Goal: Transaction & Acquisition: Book appointment/travel/reservation

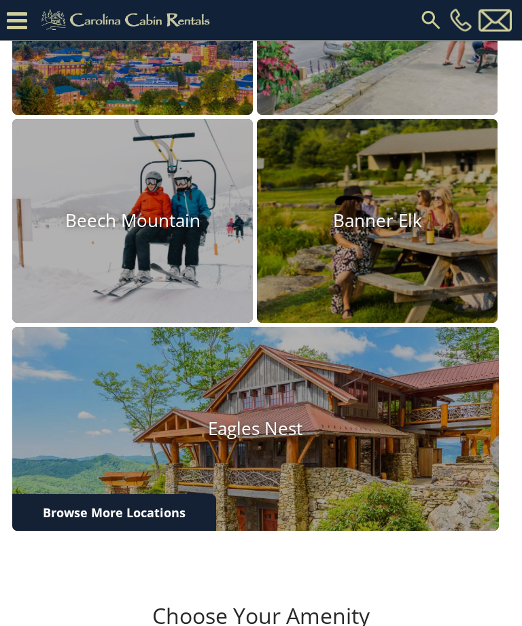
scroll to position [500, 0]
click at [406, 413] on img at bounding box center [255, 489] width 487 height 324
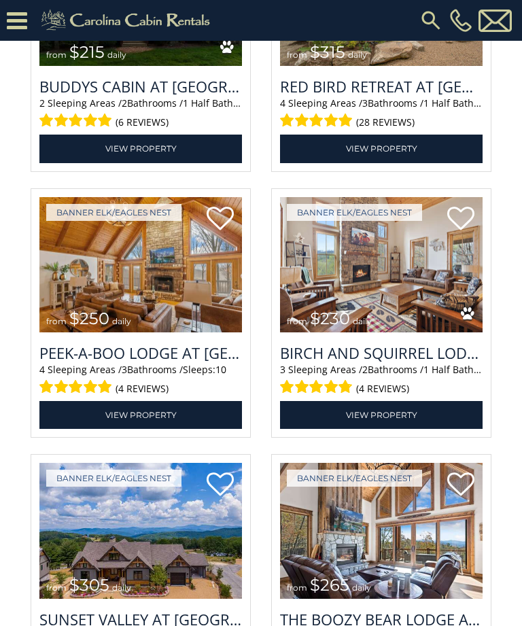
scroll to position [2895, 0]
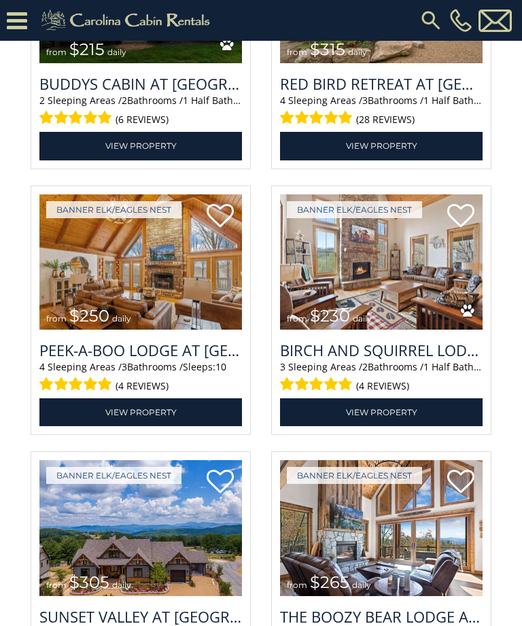
click at [101, 324] on img at bounding box center [140, 262] width 203 height 136
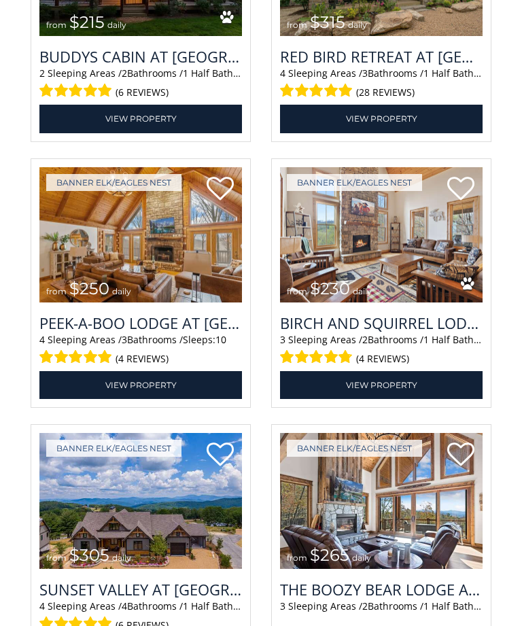
scroll to position [2938, 0]
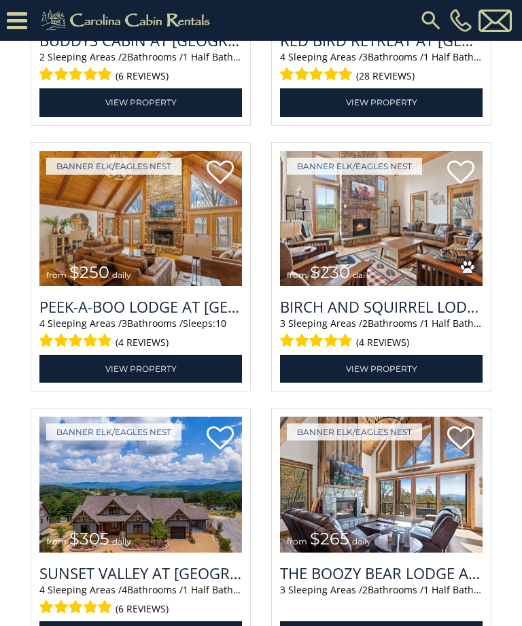
click at [78, 282] on span "$250" at bounding box center [89, 272] width 40 height 20
click at [94, 287] on img at bounding box center [140, 219] width 203 height 136
click at [101, 383] on link "View Property" at bounding box center [140, 369] width 203 height 28
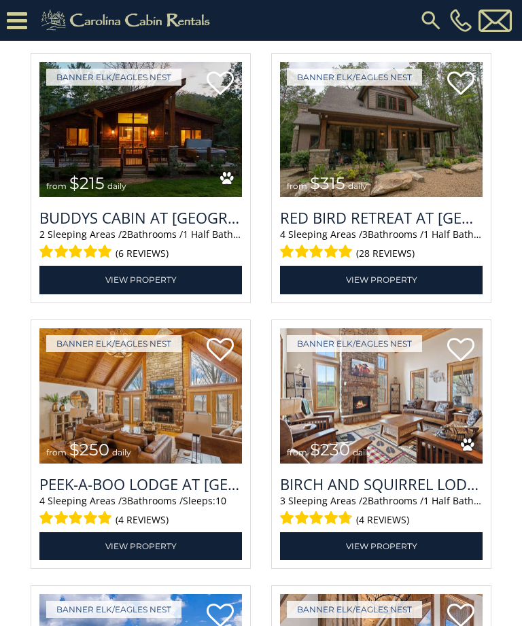
scroll to position [2760, 0]
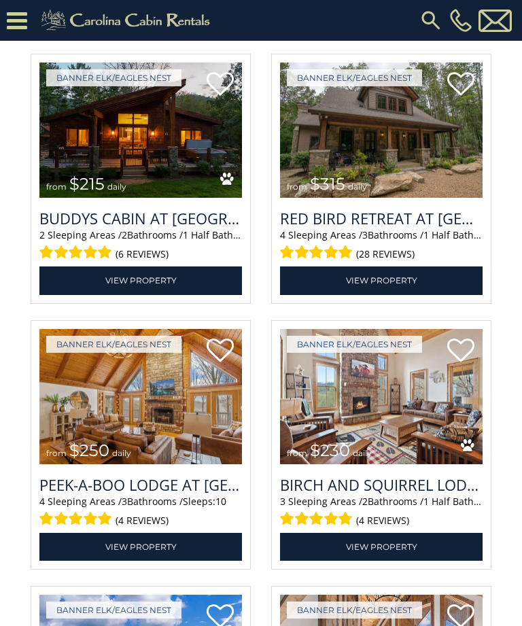
click at [429, 184] on img at bounding box center [381, 131] width 203 height 136
click at [426, 190] on img at bounding box center [381, 131] width 203 height 136
click at [427, 198] on img at bounding box center [381, 131] width 203 height 136
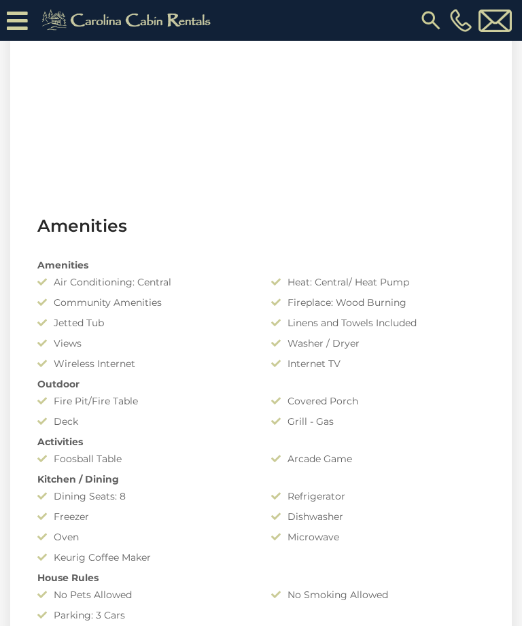
scroll to position [821, 0]
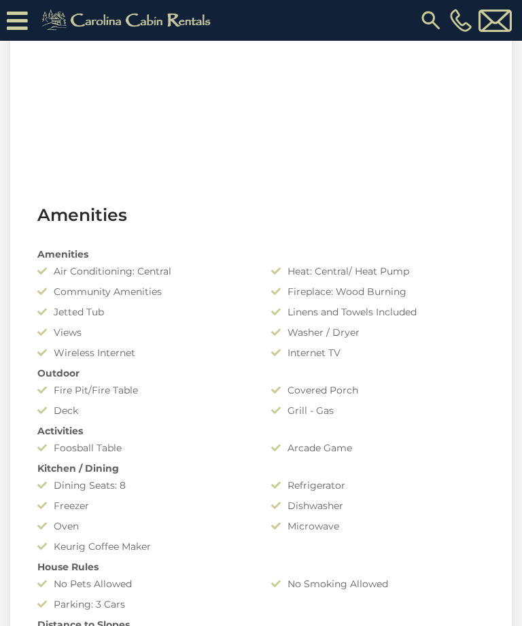
scroll to position [824, 0]
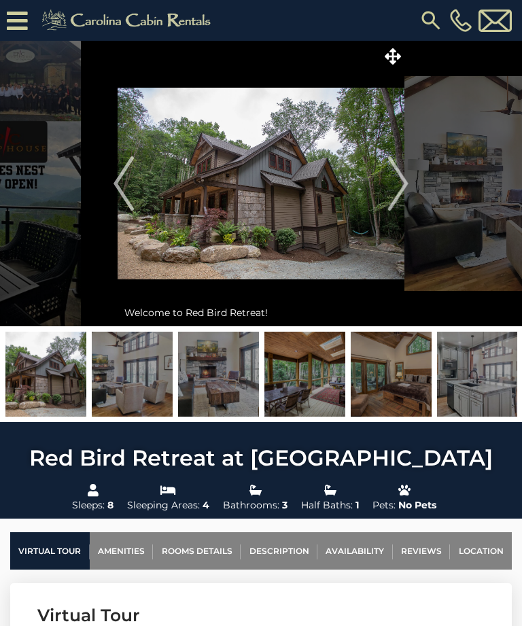
click at [399, 196] on img "Next" at bounding box center [398, 183] width 20 height 54
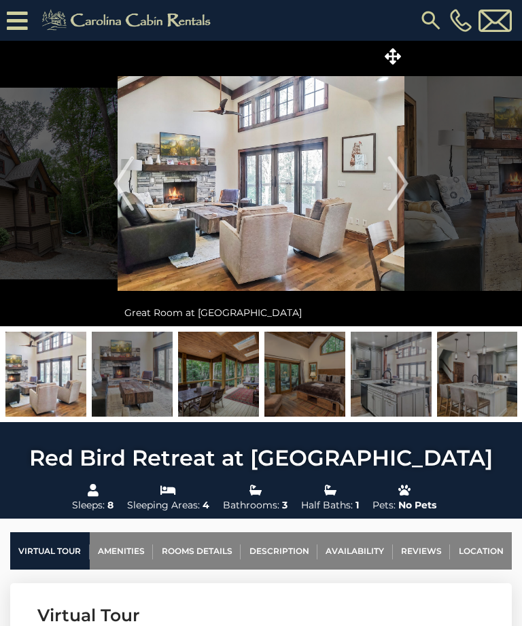
click at [401, 183] on img "Next" at bounding box center [398, 183] width 20 height 54
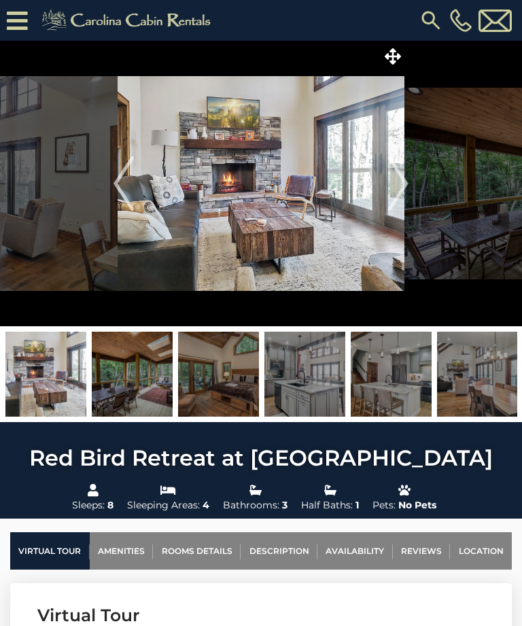
click at [406, 175] on img "Next" at bounding box center [398, 183] width 20 height 54
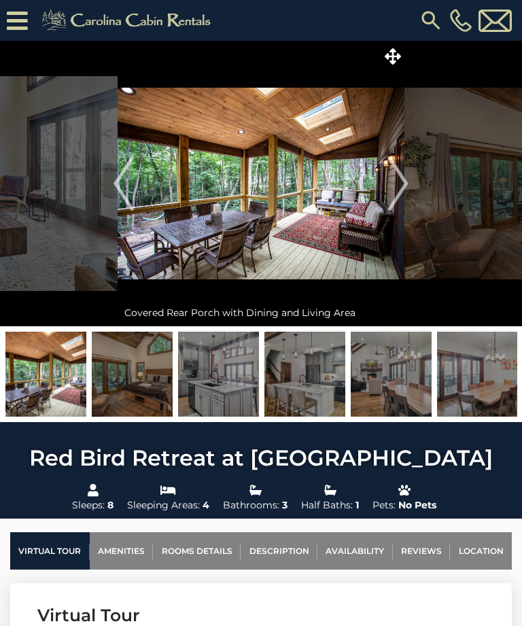
click at [408, 177] on img "Next" at bounding box center [398, 183] width 20 height 54
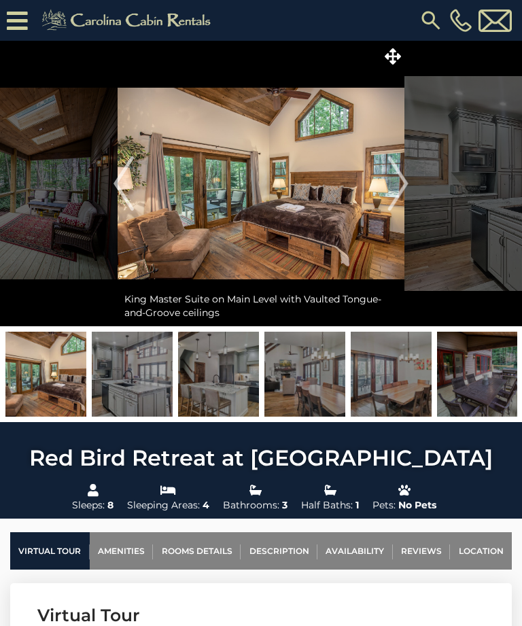
click at [402, 181] on img "Next" at bounding box center [398, 183] width 20 height 54
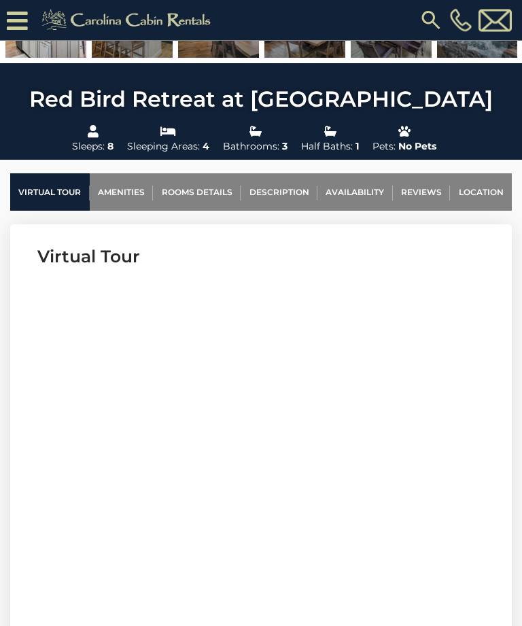
click at [368, 196] on link "Availability" at bounding box center [354, 192] width 75 height 37
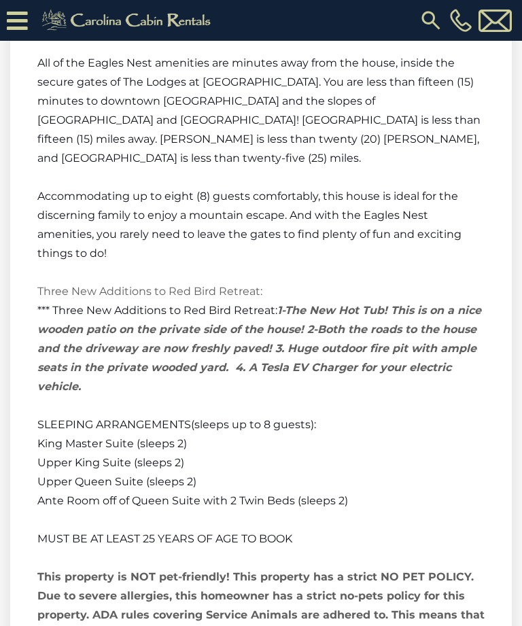
scroll to position [4025, 0]
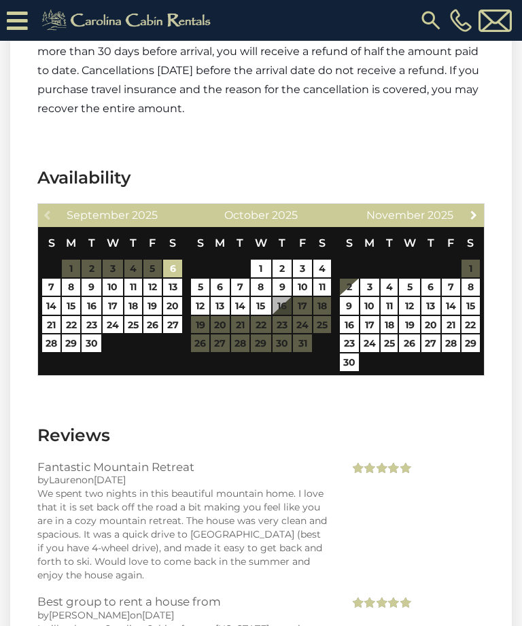
click at [472, 209] on span "Next" at bounding box center [473, 214] width 11 height 11
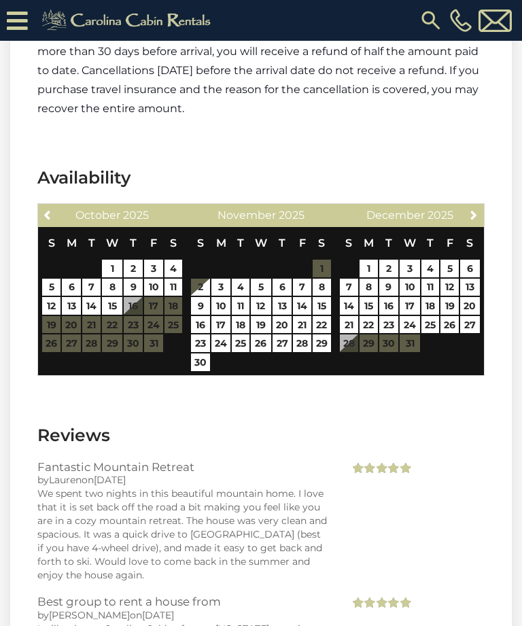
click at [478, 209] on span "Next" at bounding box center [473, 214] width 11 height 11
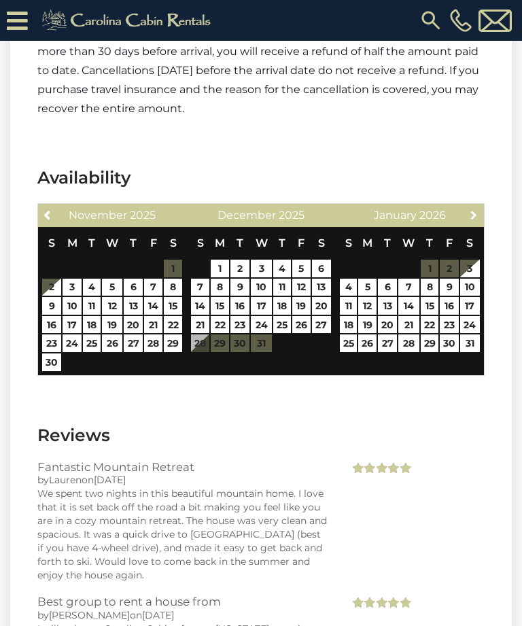
click at [476, 209] on span "Next" at bounding box center [473, 214] width 11 height 11
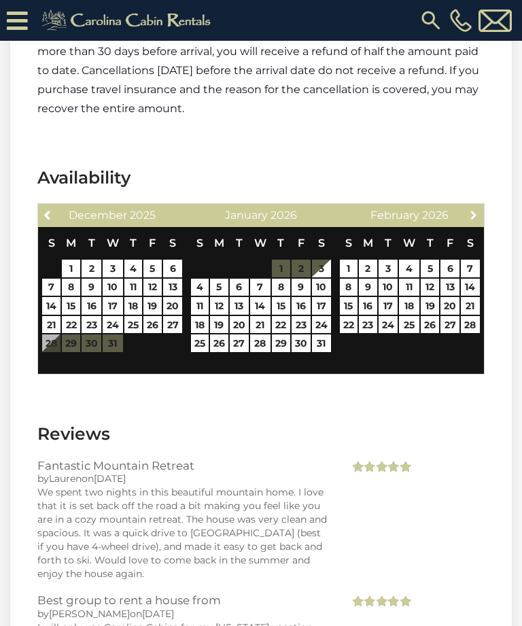
click at [475, 209] on span "Next" at bounding box center [473, 214] width 11 height 11
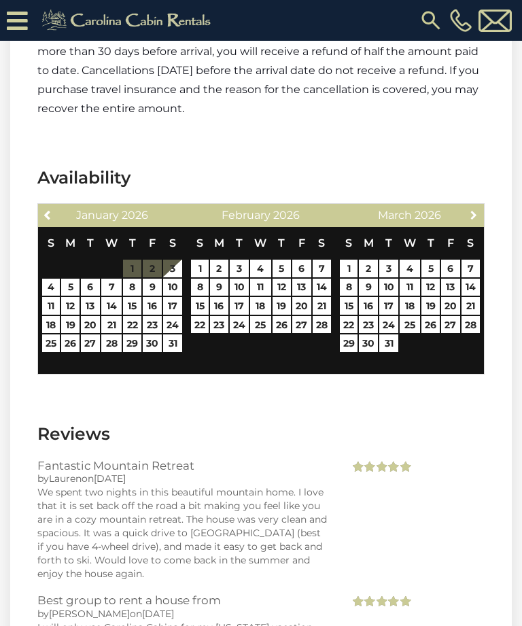
click at [477, 206] on link "Next" at bounding box center [474, 214] width 17 height 17
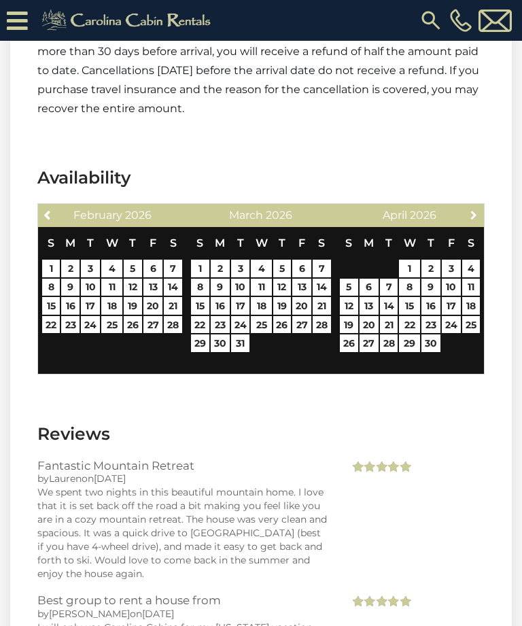
click at [478, 206] on link "Next" at bounding box center [474, 214] width 17 height 17
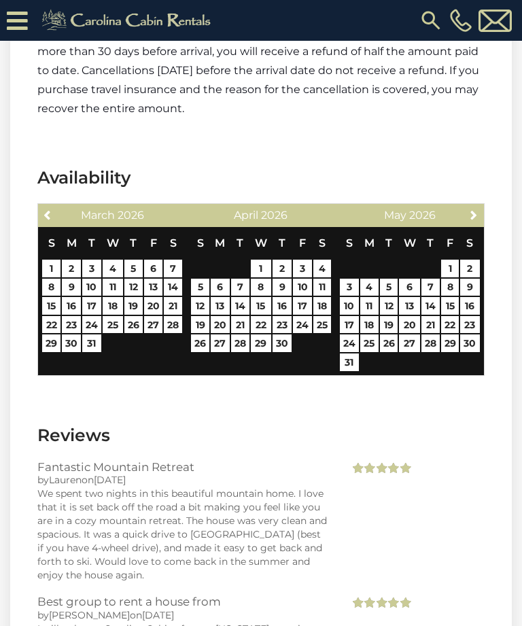
click at [481, 206] on link "Next" at bounding box center [474, 214] width 17 height 17
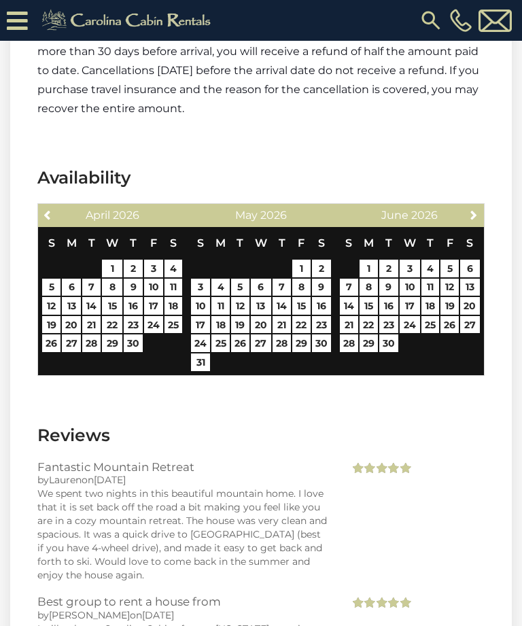
click at [477, 206] on link "Next" at bounding box center [474, 214] width 17 height 17
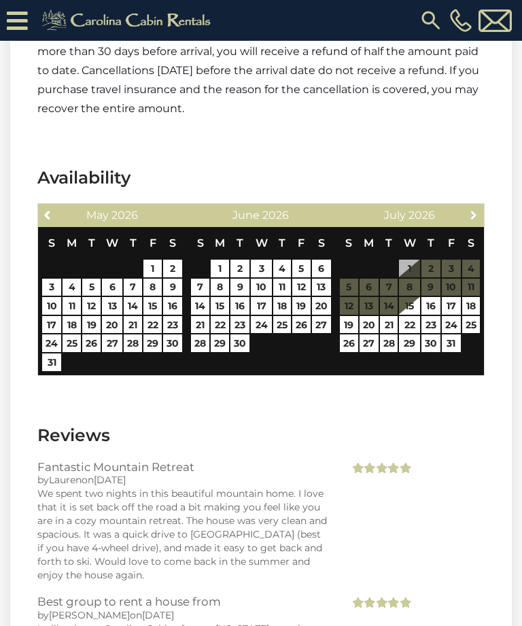
click at [478, 209] on span "Next" at bounding box center [473, 214] width 11 height 11
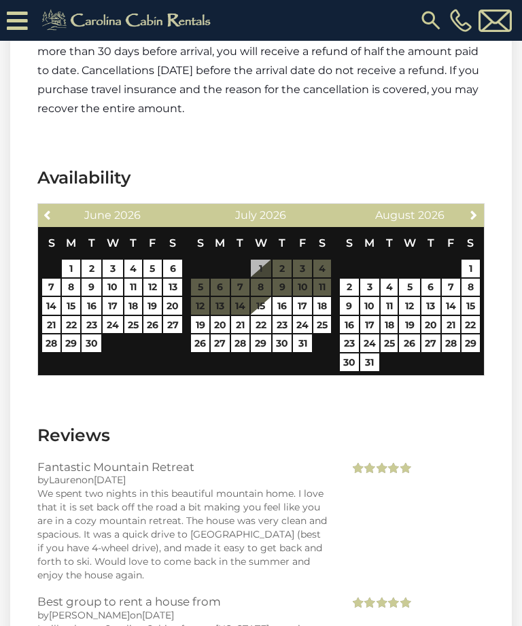
click at [478, 260] on link "1" at bounding box center [470, 269] width 18 height 18
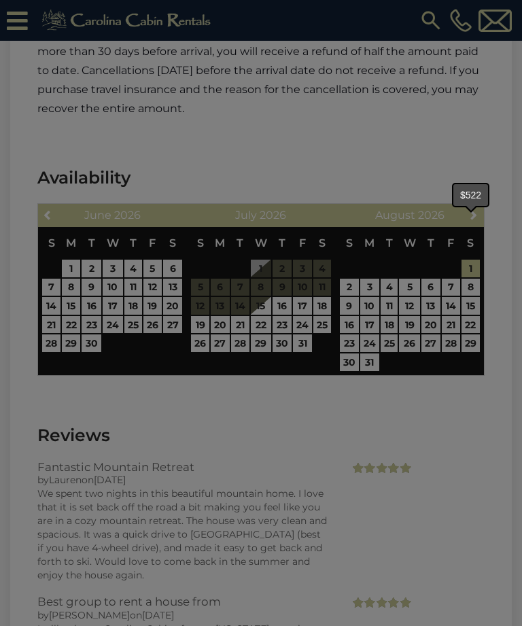
type input "**********"
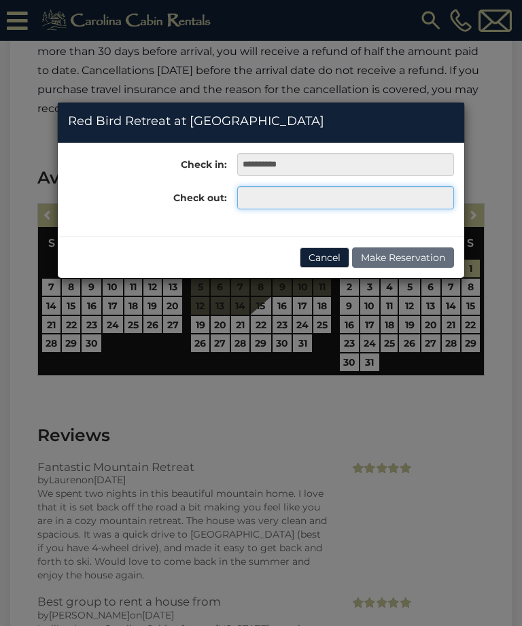
click at [392, 192] on input "text" at bounding box center [345, 197] width 217 height 23
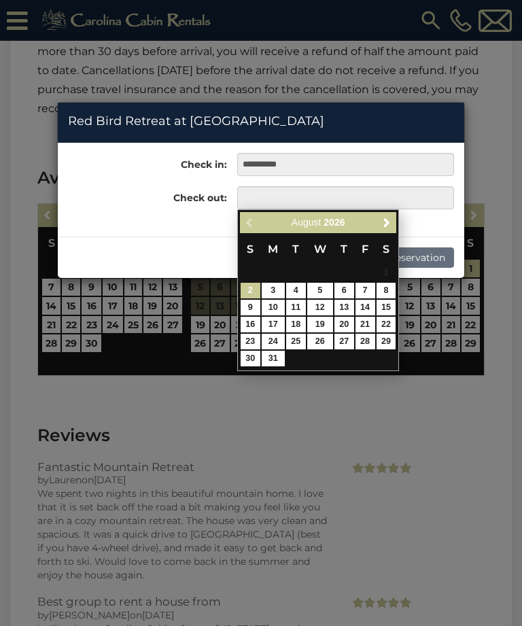
click at [284, 351] on link "31" at bounding box center [273, 359] width 23 height 16
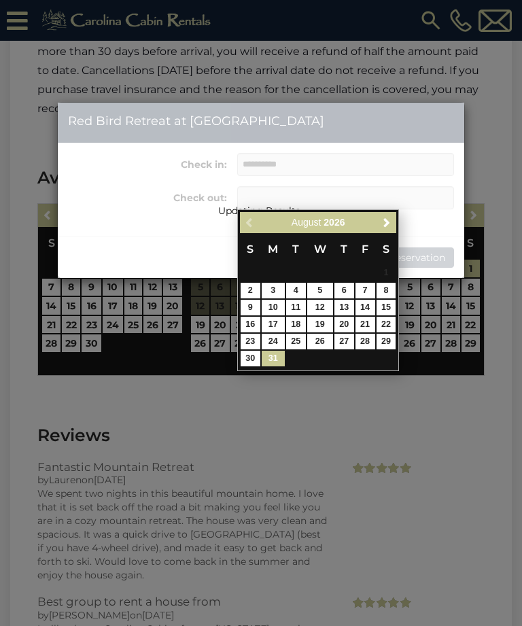
type input "**********"
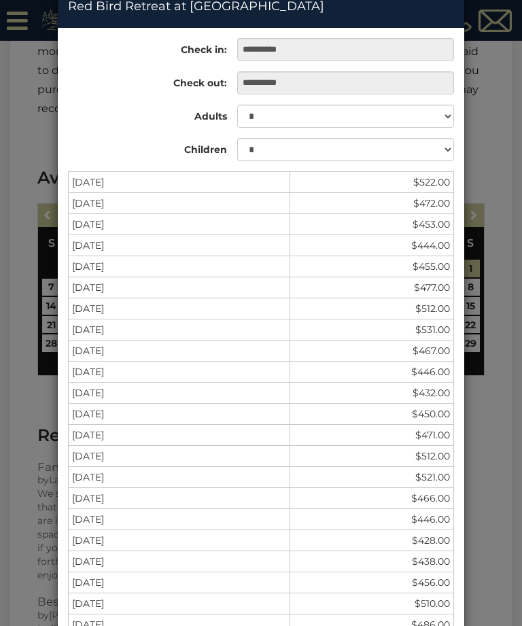
scroll to position [92, 0]
